Goal: Complete application form

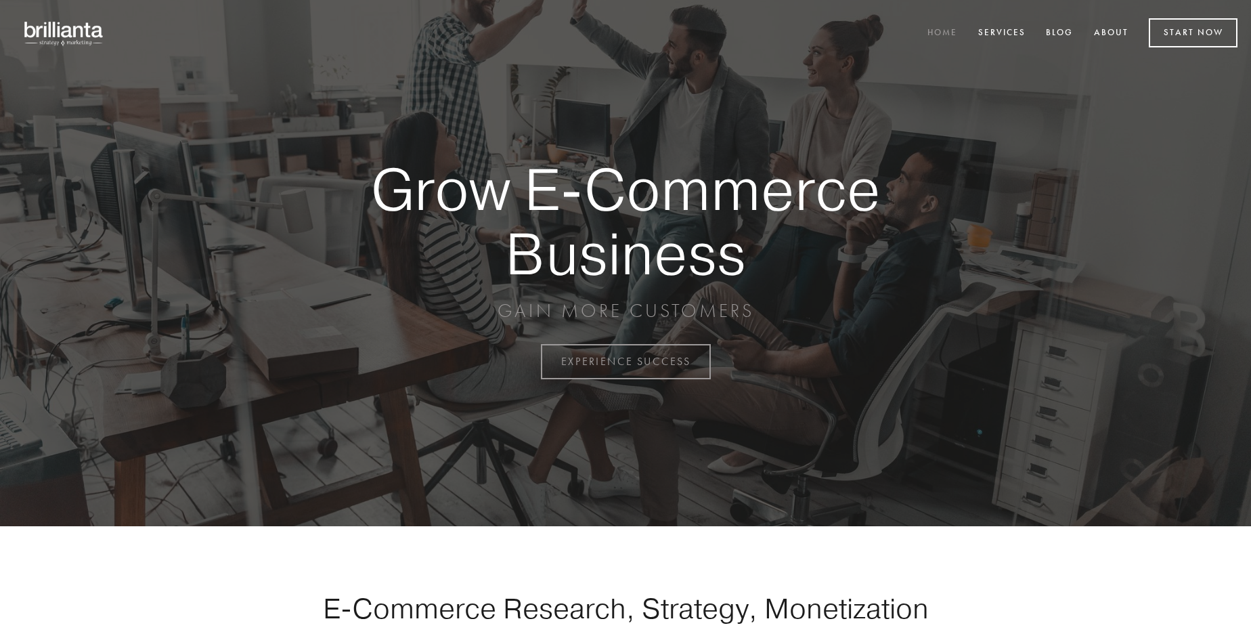
scroll to position [3549, 0]
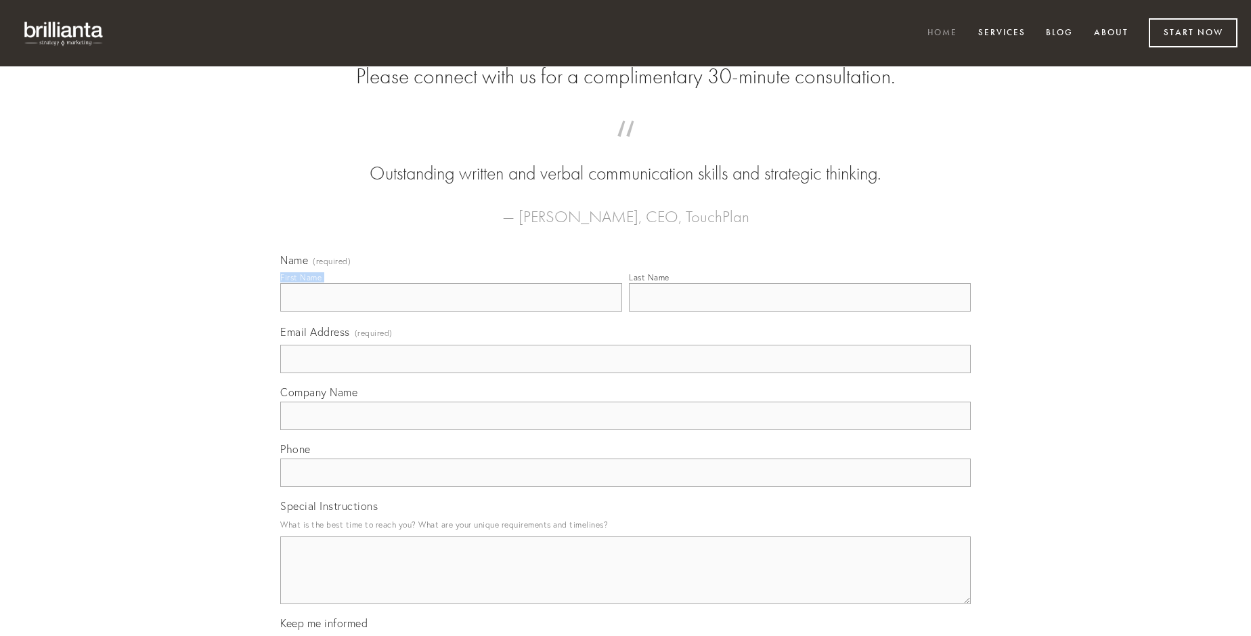
type input "[PERSON_NAME]"
click at [800, 311] on input "Last Name" at bounding box center [800, 297] width 342 height 28
type input "[PERSON_NAME]"
click at [626, 373] on input "Email Address (required)" at bounding box center [625, 359] width 691 height 28
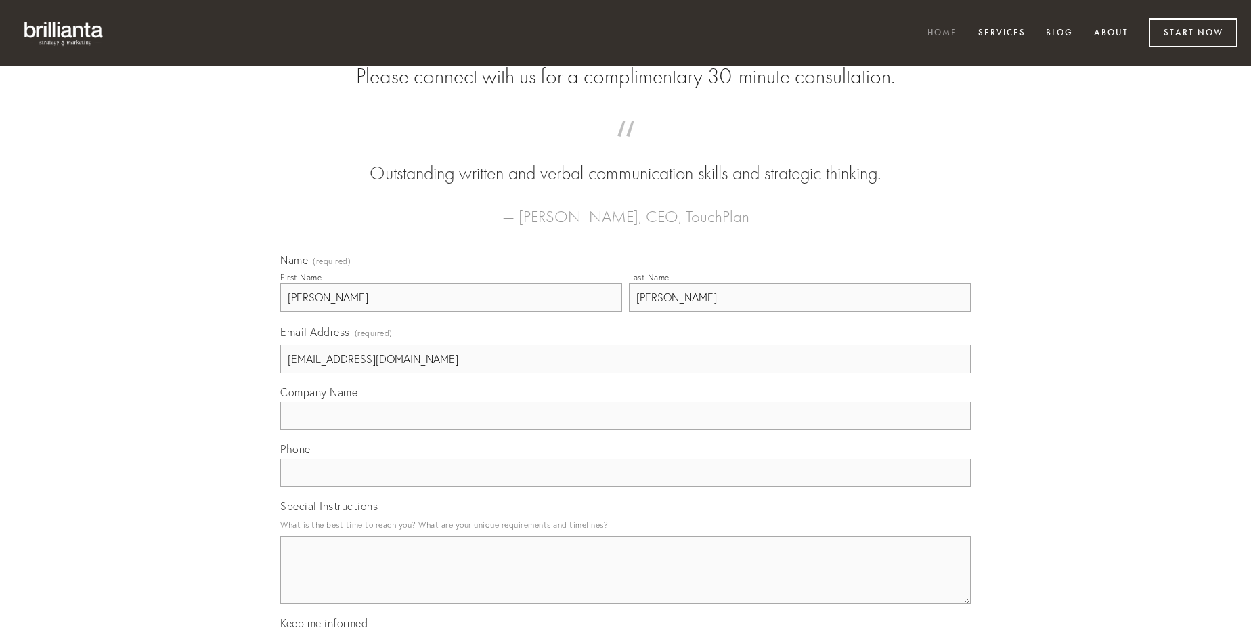
type input "[EMAIL_ADDRESS][DOMAIN_NAME]"
click at [626, 430] on input "Company Name" at bounding box center [625, 416] width 691 height 28
type input "audeo"
click at [626, 487] on input "text" at bounding box center [625, 472] width 691 height 28
click at [626, 582] on textarea "Special Instructions" at bounding box center [625, 570] width 691 height 68
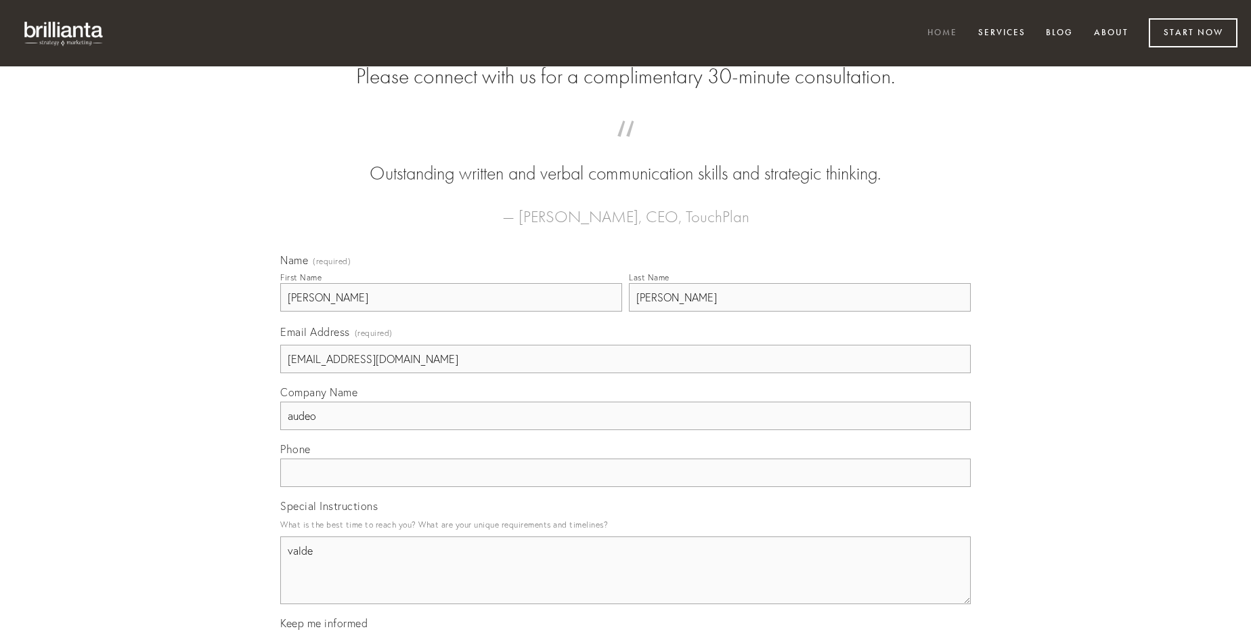
type textarea "valde"
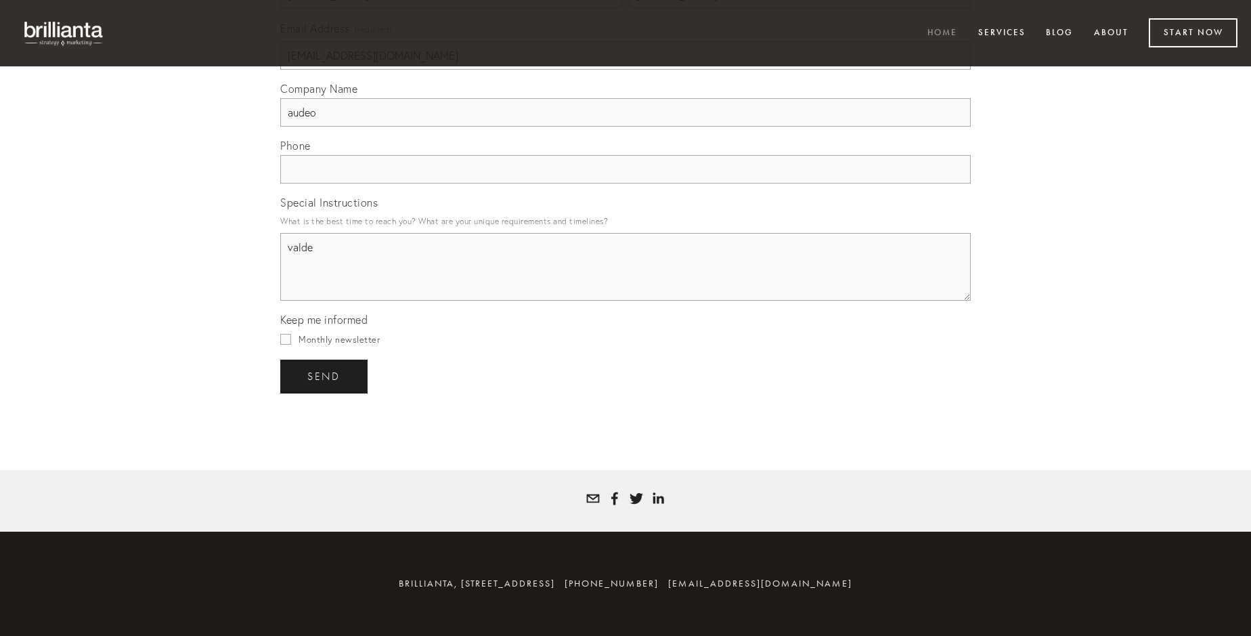
click at [325, 376] on span "send" at bounding box center [323, 376] width 33 height 12
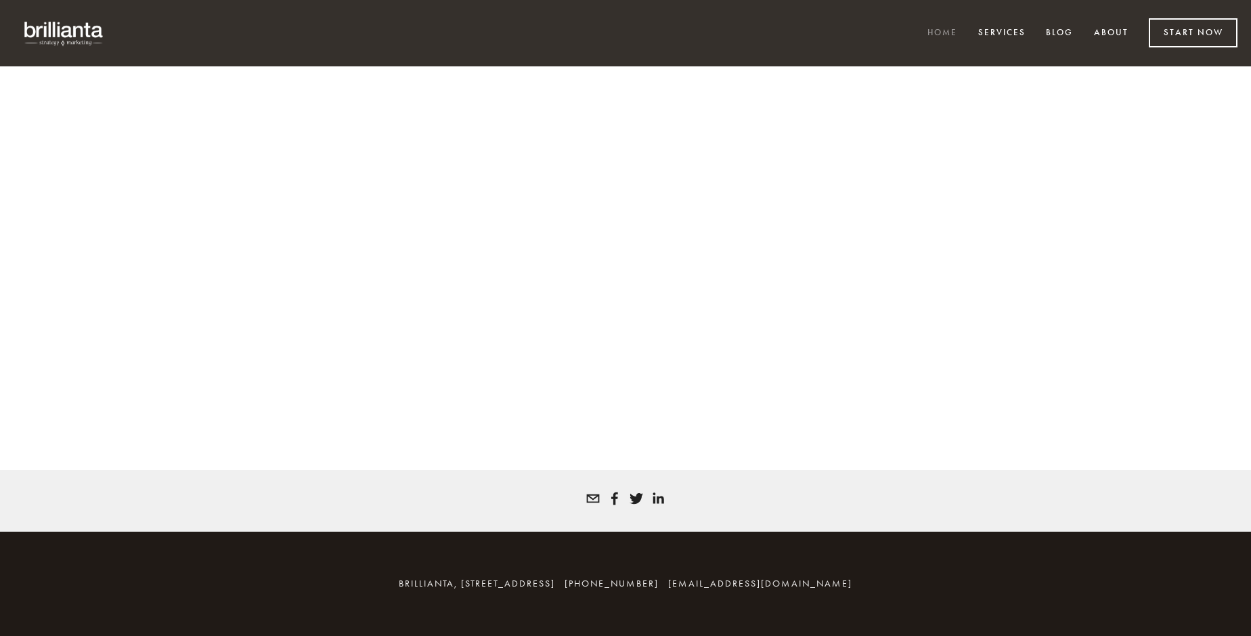
scroll to position [3531, 0]
